Goal: Task Accomplishment & Management: Use online tool/utility

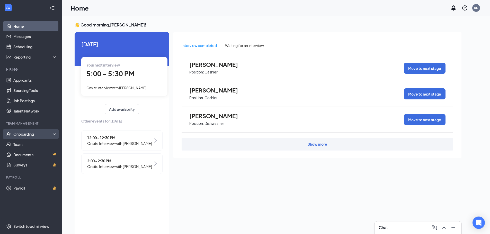
click at [35, 130] on div "Onboarding" at bounding box center [31, 134] width 62 height 10
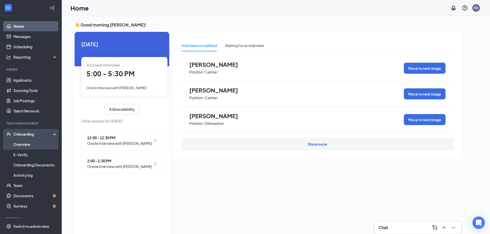
click at [39, 144] on link "Overview" at bounding box center [35, 144] width 44 height 10
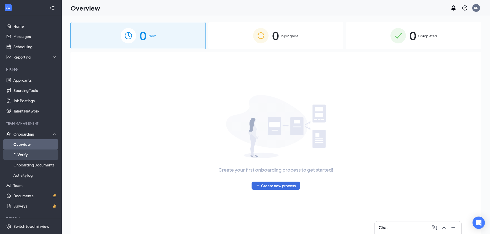
click at [36, 154] on link "E-Verify" at bounding box center [35, 155] width 44 height 10
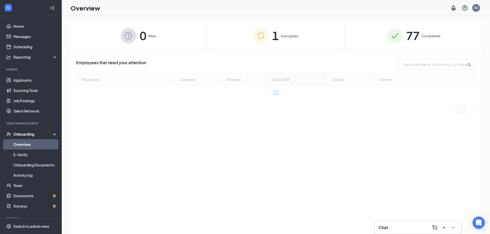
click at [271, 34] on div "1 In progress" at bounding box center [275, 35] width 135 height 27
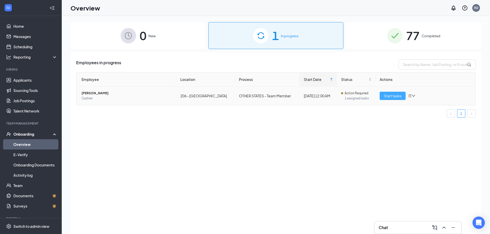
click at [384, 95] on span "Start tasks" at bounding box center [392, 96] width 18 height 6
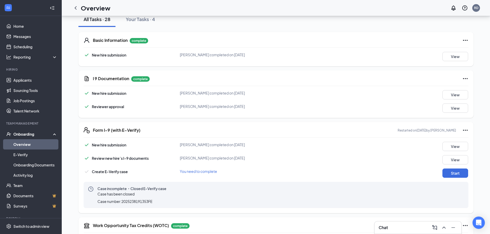
scroll to position [77, 0]
